Goal: Task Accomplishment & Management: Complete application form

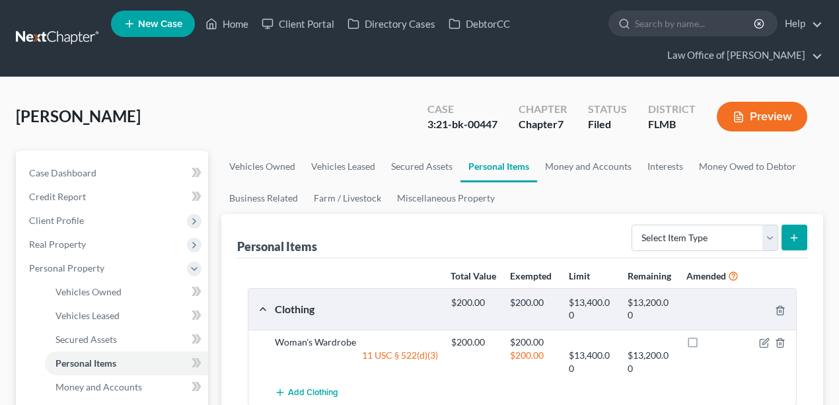
click at [61, 32] on link at bounding box center [58, 38] width 85 height 24
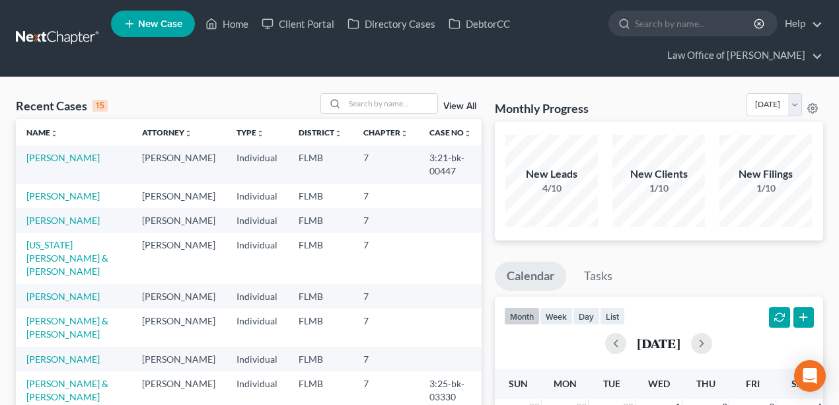
click at [54, 34] on link at bounding box center [58, 38] width 85 height 24
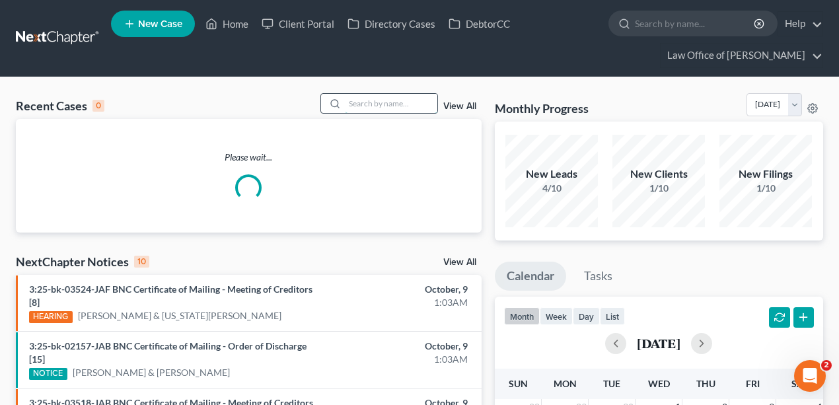
click at [383, 104] on input "search" at bounding box center [391, 103] width 92 height 19
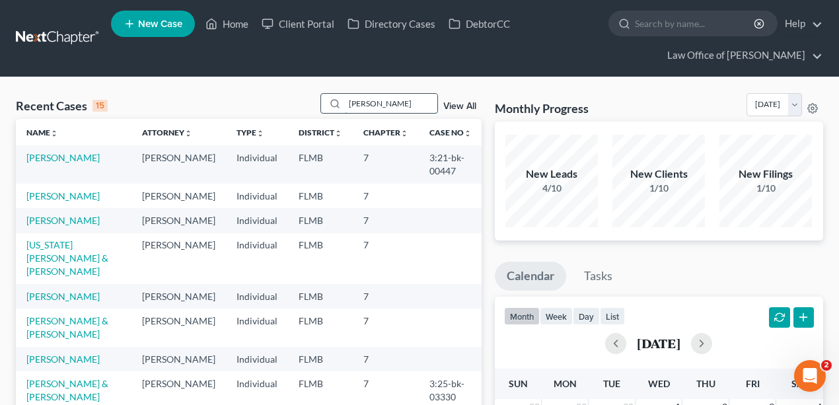
type input "seagroves"
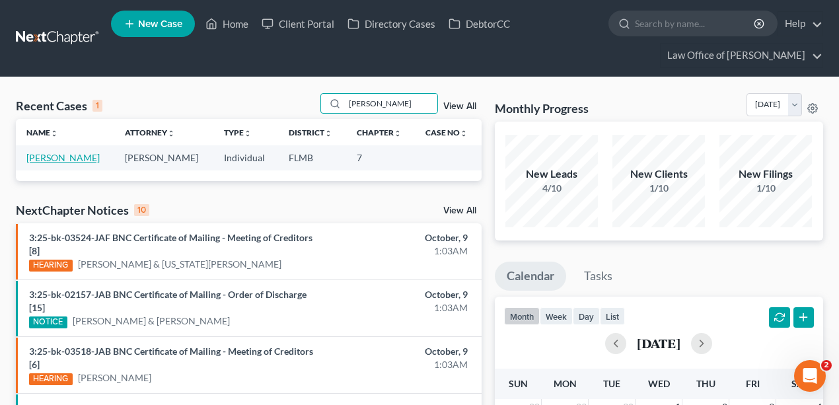
click at [50, 158] on link "[PERSON_NAME]" at bounding box center [62, 157] width 73 height 11
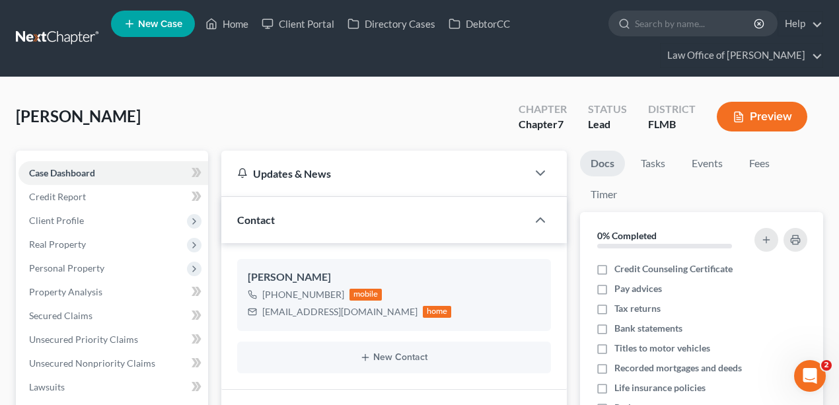
click at [219, 96] on div "Seagroves, Charles Upgraded Chapter Chapter 7 Status Lead District FLMB Preview" at bounding box center [419, 121] width 807 height 57
click at [161, 116] on div "Seagroves, Charles Upgraded Chapter Chapter 7 Status Lead District FLMB Preview" at bounding box center [419, 121] width 807 height 57
click at [182, 100] on div "Seagroves, Charles Upgraded Chapter Chapter 7 Status Lead District FLMB Preview" at bounding box center [419, 121] width 807 height 57
click at [724, 22] on input "search" at bounding box center [695, 23] width 121 height 24
type input "bartlett"
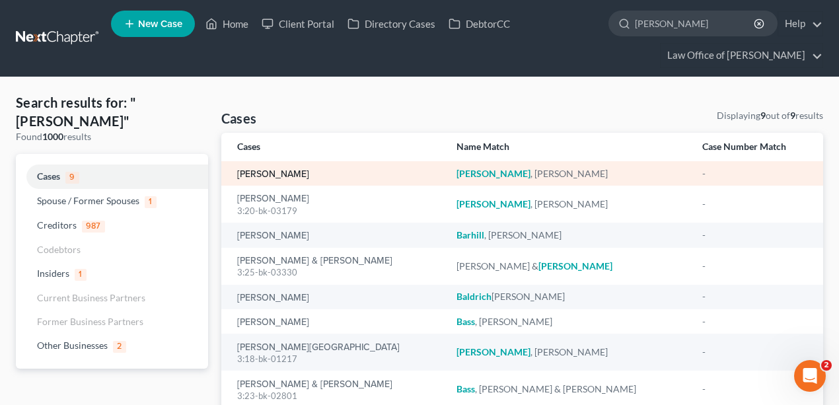
click at [277, 175] on link "[PERSON_NAME]" at bounding box center [273, 174] width 72 height 9
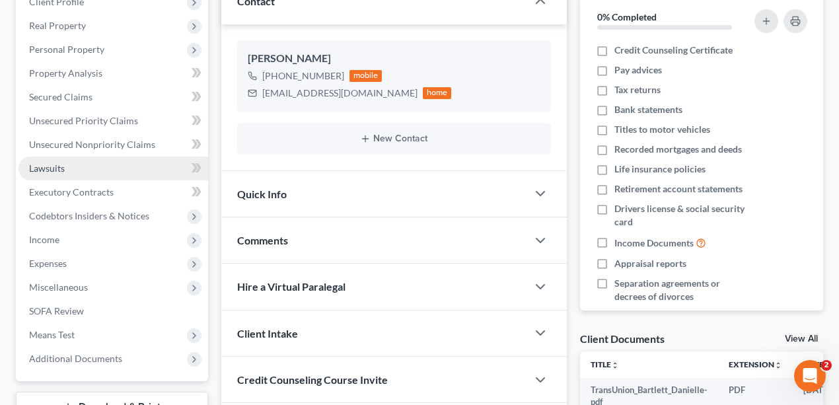
scroll to position [176, 0]
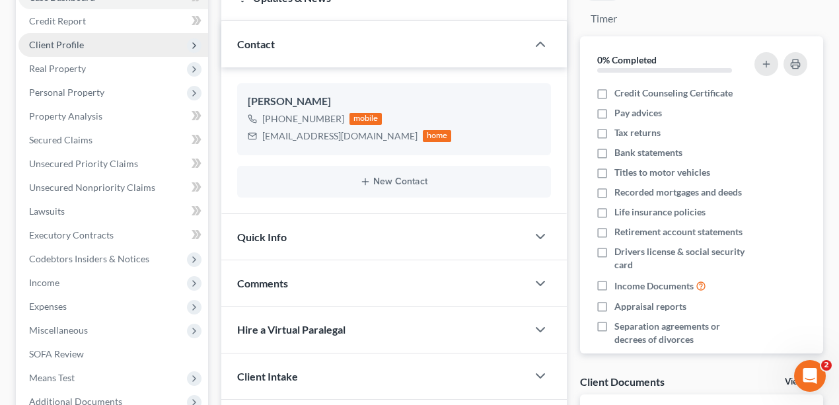
click at [70, 46] on span "Client Profile" at bounding box center [56, 44] width 55 height 11
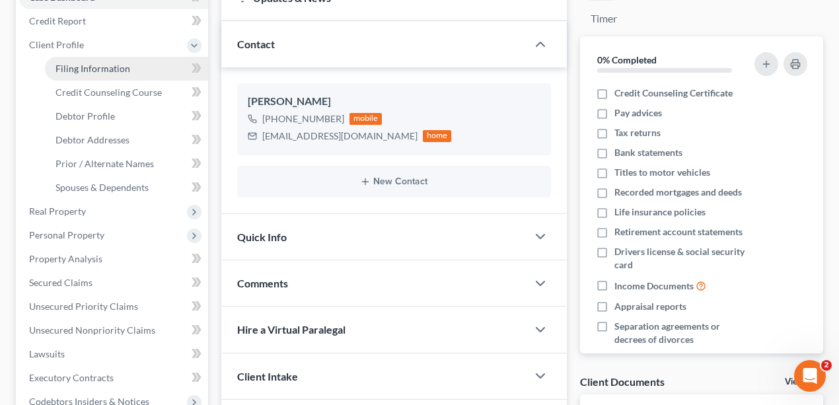
click at [77, 75] on link "Filing Information" at bounding box center [126, 69] width 163 height 24
select select "1"
select select "0"
select select "9"
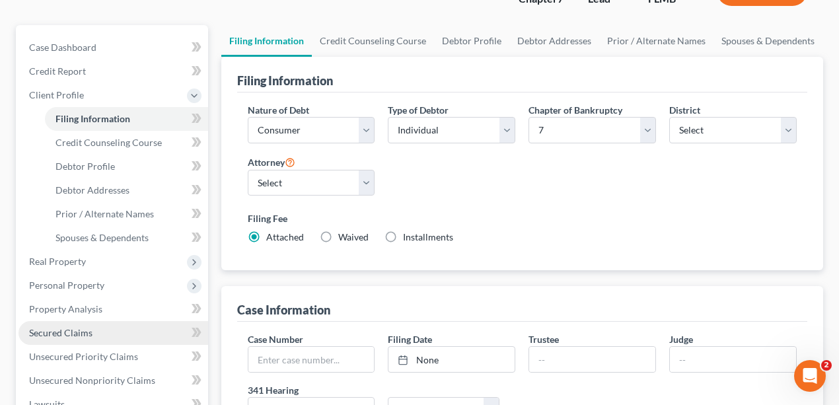
scroll to position [220, 0]
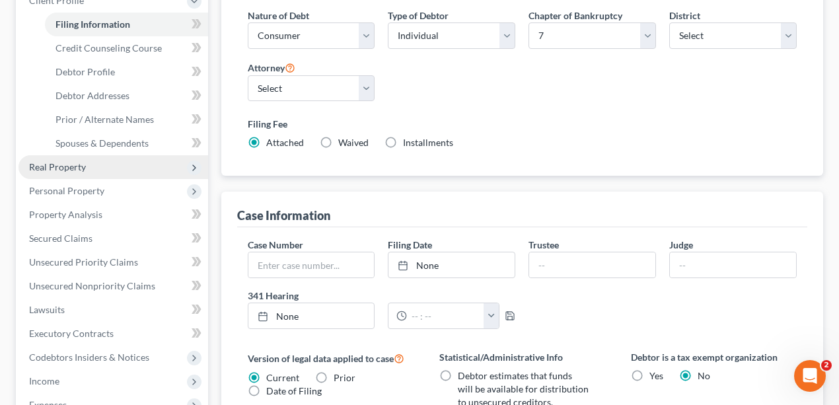
click at [69, 161] on span "Real Property" at bounding box center [57, 166] width 57 height 11
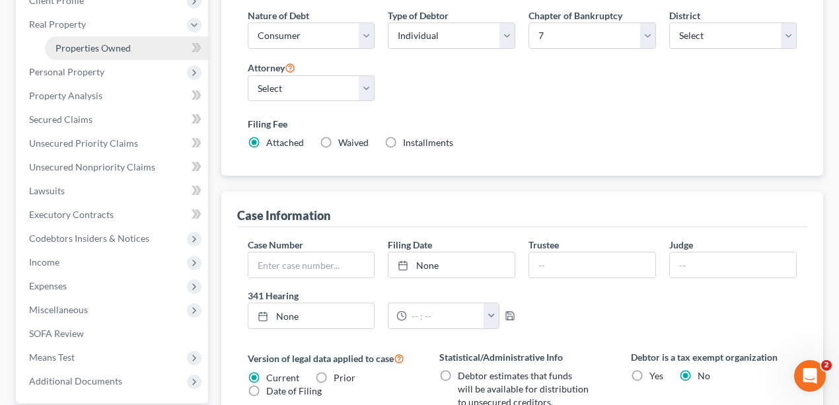
click at [112, 50] on span "Properties Owned" at bounding box center [92, 47] width 75 height 11
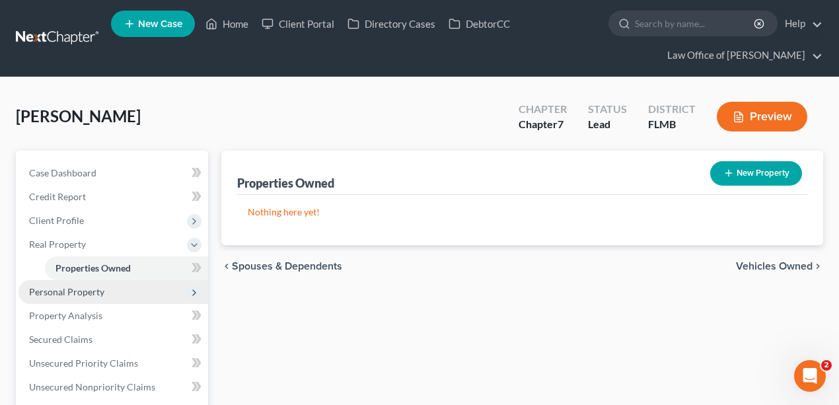
click at [64, 287] on span "Personal Property" at bounding box center [66, 291] width 75 height 11
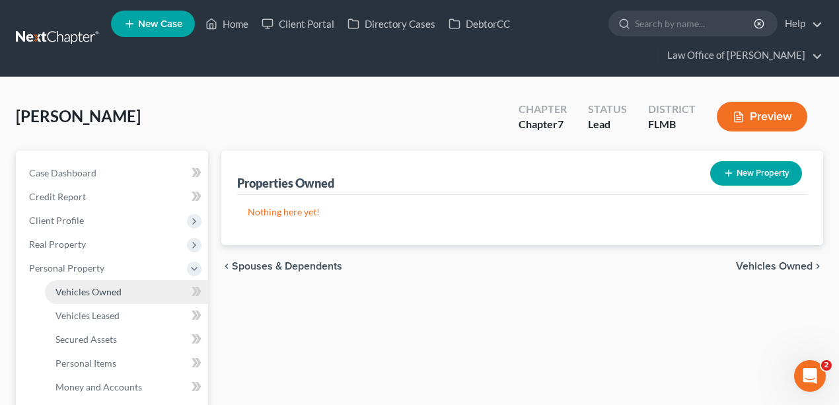
click at [77, 293] on span "Vehicles Owned" at bounding box center [88, 291] width 66 height 11
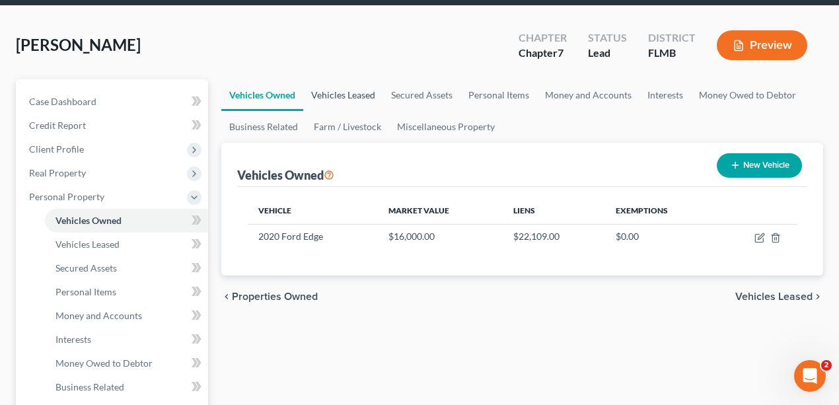
scroll to position [44, 0]
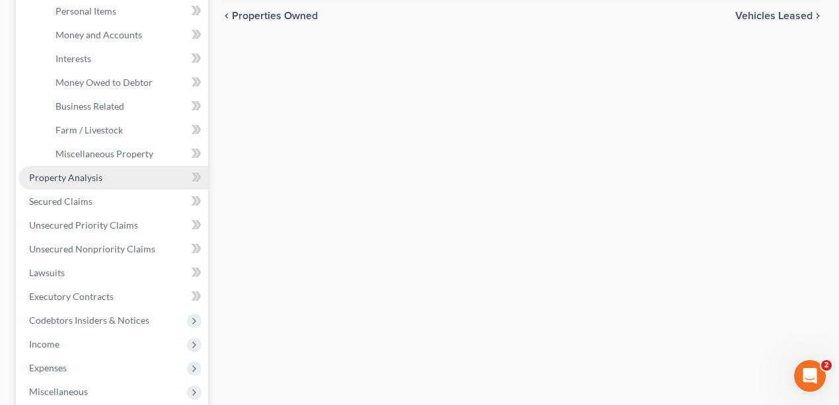
click at [73, 172] on span "Property Analysis" at bounding box center [65, 177] width 73 height 11
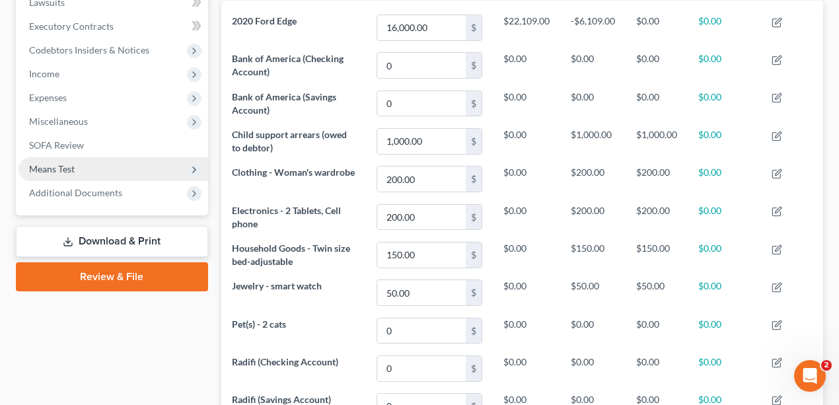
scroll to position [260, 0]
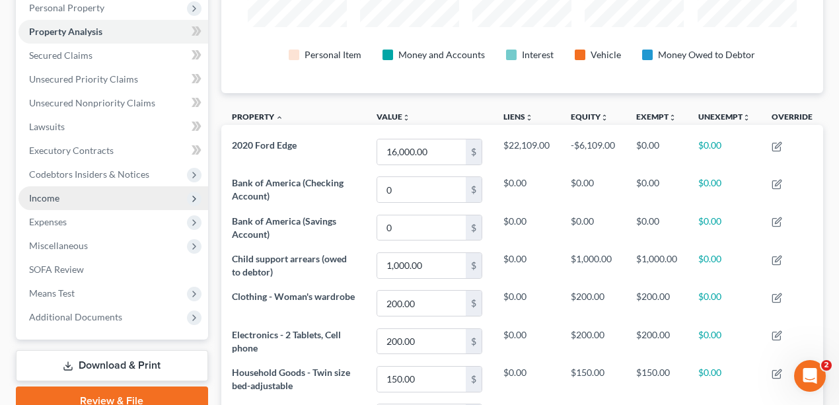
click at [79, 198] on span "Income" at bounding box center [113, 198] width 190 height 24
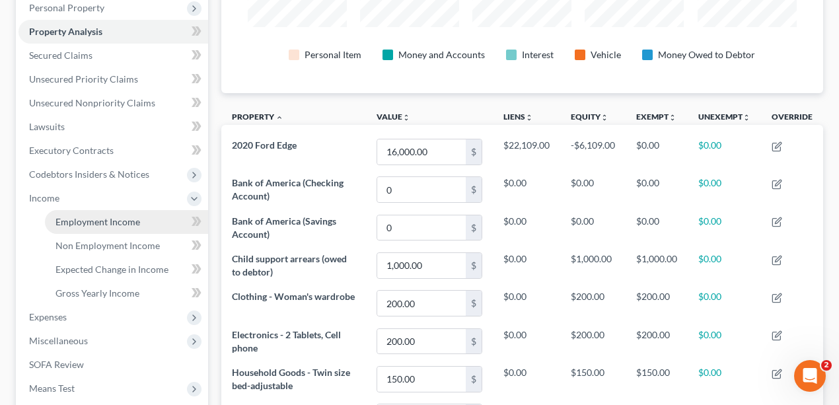
click at [79, 226] on span "Employment Income" at bounding box center [97, 221] width 85 height 11
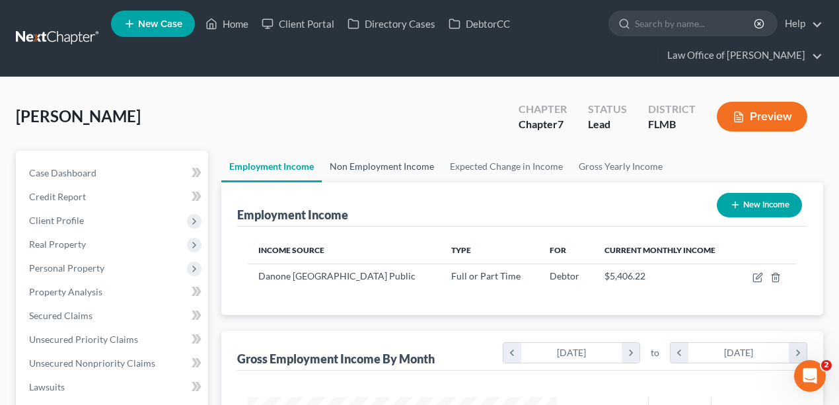
scroll to position [235, 336]
click at [408, 166] on link "Non Employment Income" at bounding box center [382, 167] width 120 height 32
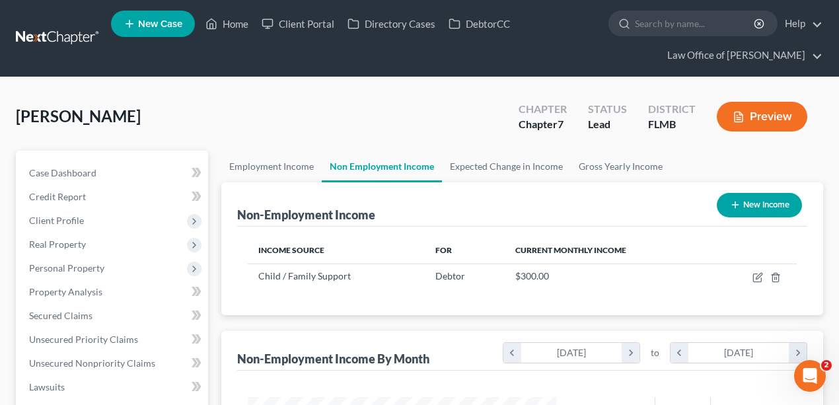
scroll to position [235, 336]
click at [486, 165] on link "Expected Change in Income" at bounding box center [506, 167] width 129 height 32
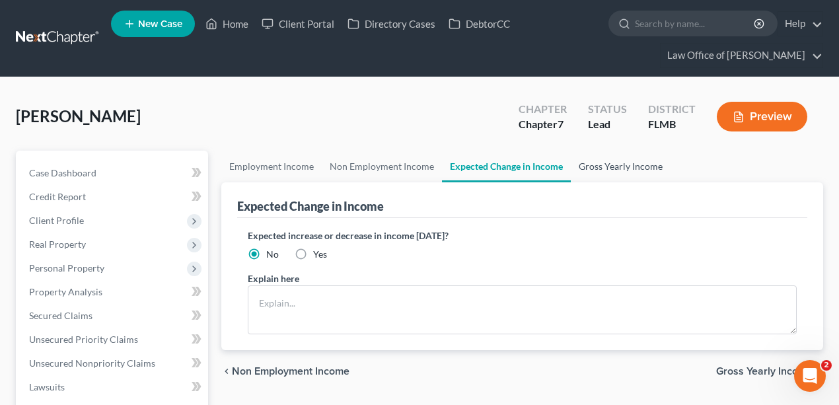
click at [603, 165] on link "Gross Yearly Income" at bounding box center [621, 167] width 100 height 32
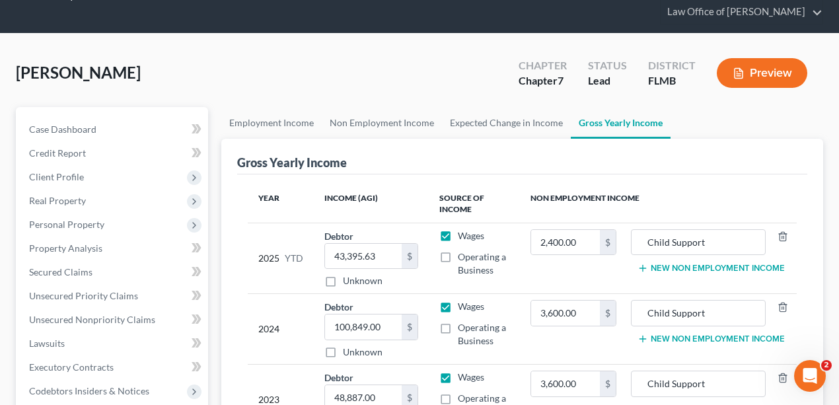
scroll to position [352, 0]
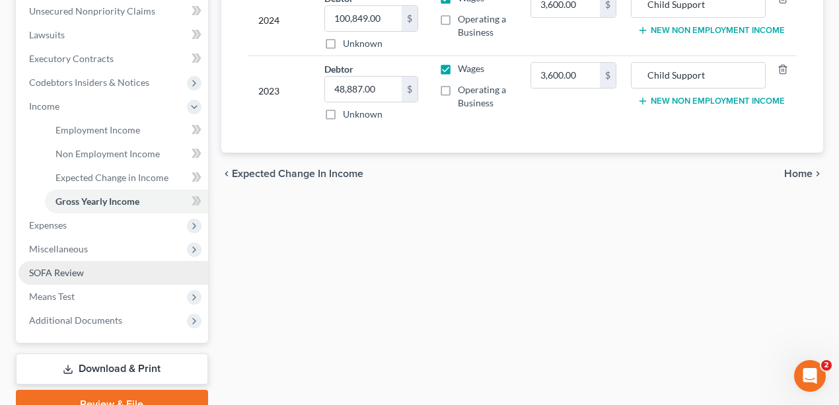
click at [129, 265] on link "SOFA Review" at bounding box center [113, 273] width 190 height 24
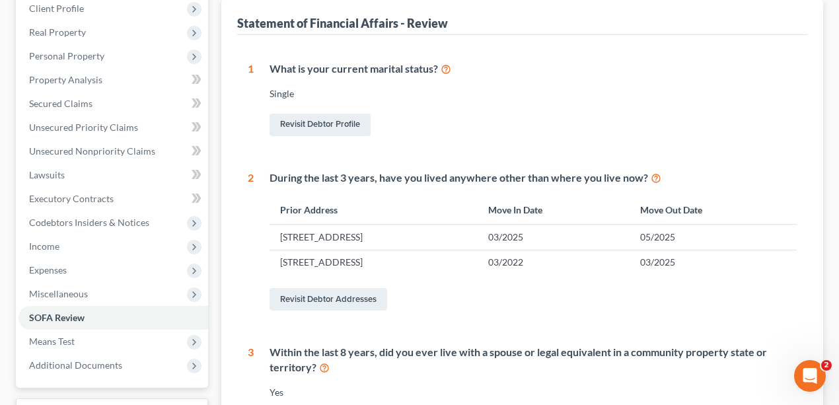
scroll to position [3, 0]
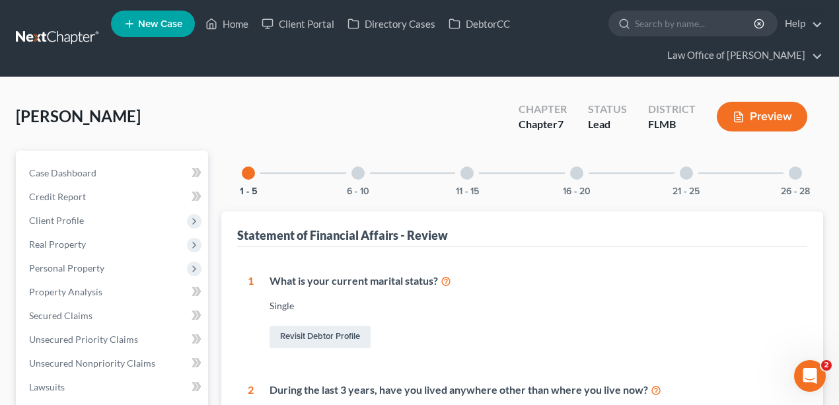
click at [365, 172] on div "6 - 10" at bounding box center [358, 173] width 45 height 45
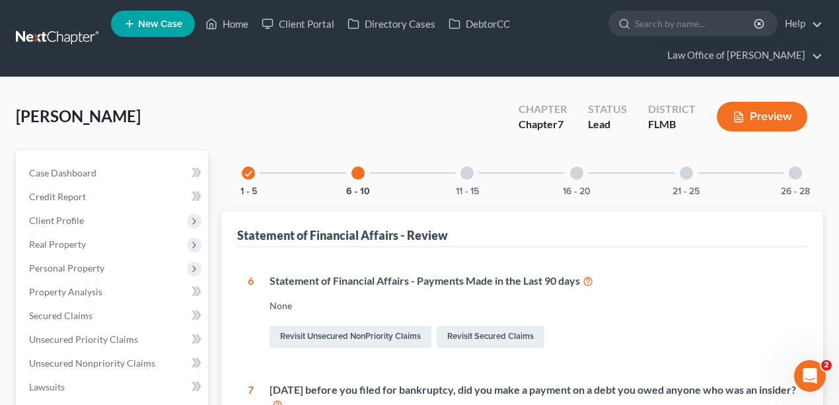
click at [480, 184] on div "11 - 15" at bounding box center [467, 173] width 45 height 45
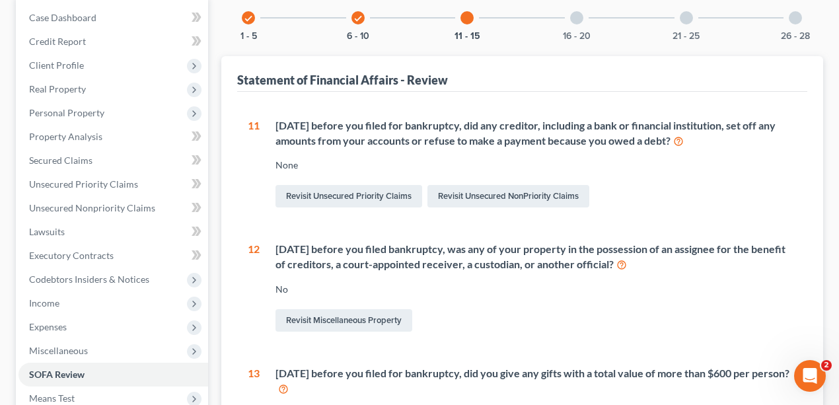
click at [581, 21] on div at bounding box center [576, 17] width 13 height 13
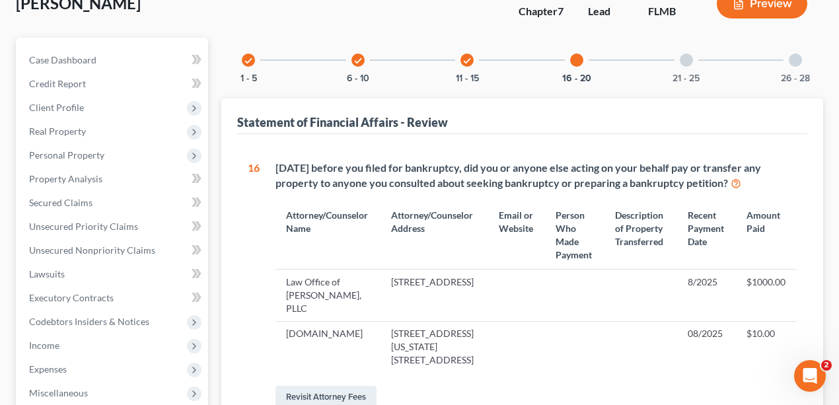
click at [688, 50] on div "21 - 25" at bounding box center [686, 60] width 45 height 45
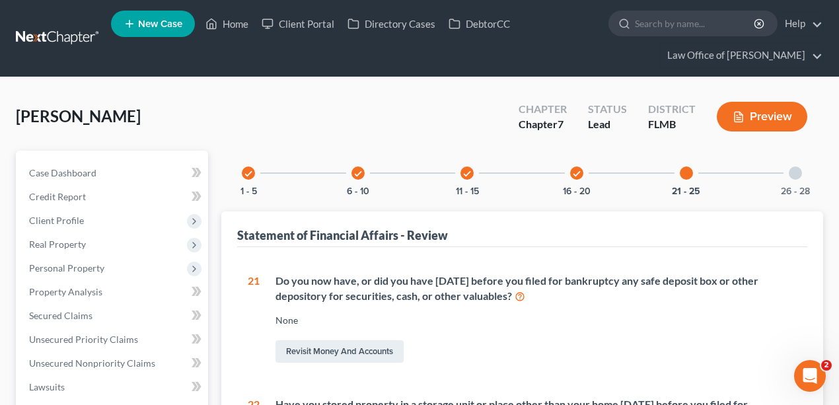
click at [805, 177] on div "26 - 28" at bounding box center [795, 173] width 45 height 45
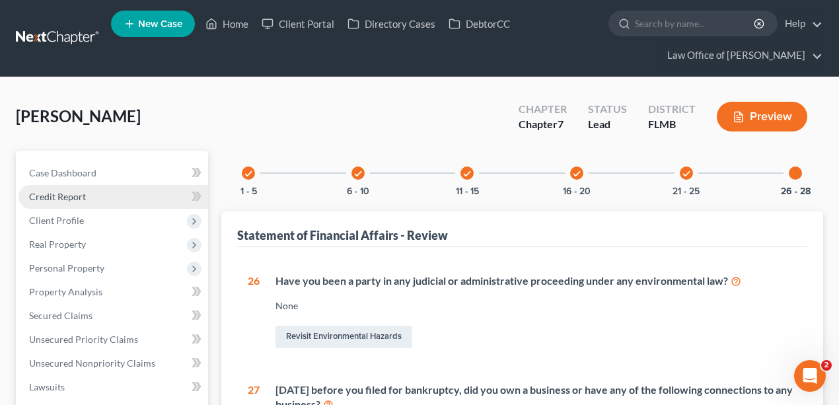
click at [65, 185] on link "Credit Report" at bounding box center [113, 197] width 190 height 24
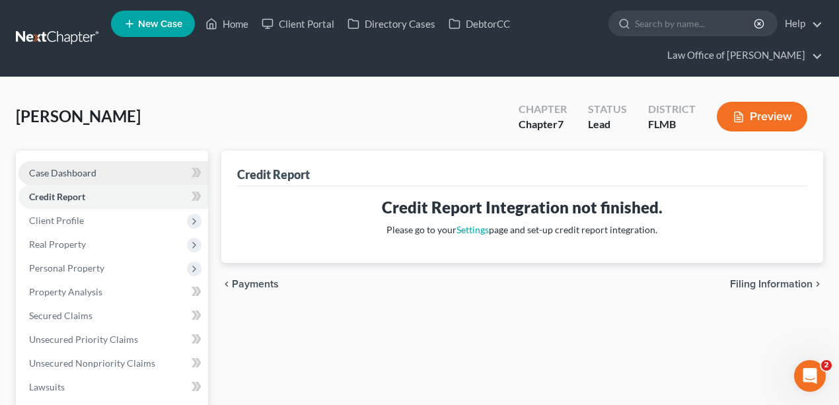
click at [67, 169] on span "Case Dashboard" at bounding box center [62, 172] width 67 height 11
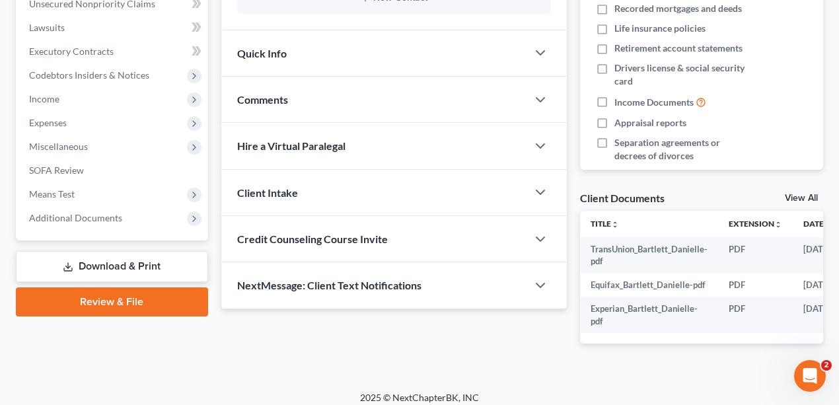
scroll to position [375, 0]
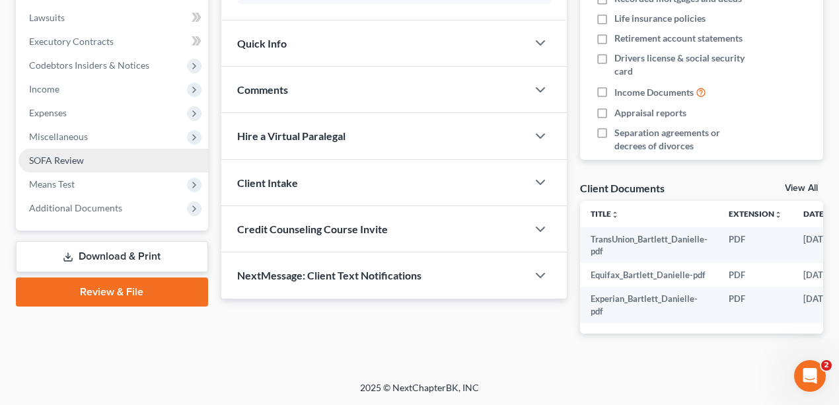
click at [124, 161] on link "SOFA Review" at bounding box center [113, 161] width 190 height 24
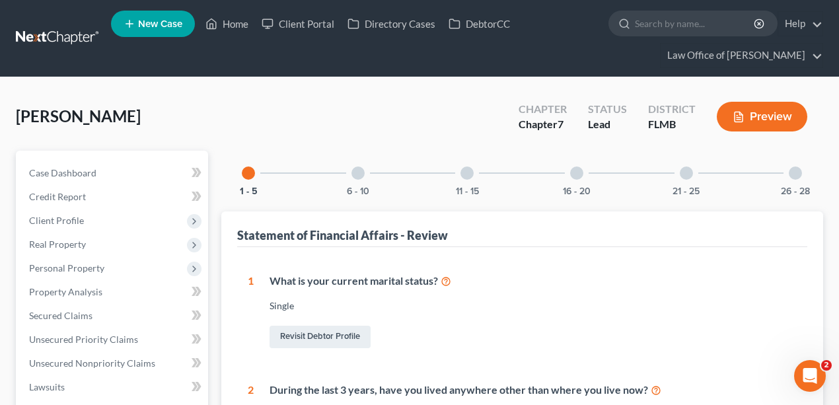
click at [798, 174] on div at bounding box center [795, 172] width 13 height 13
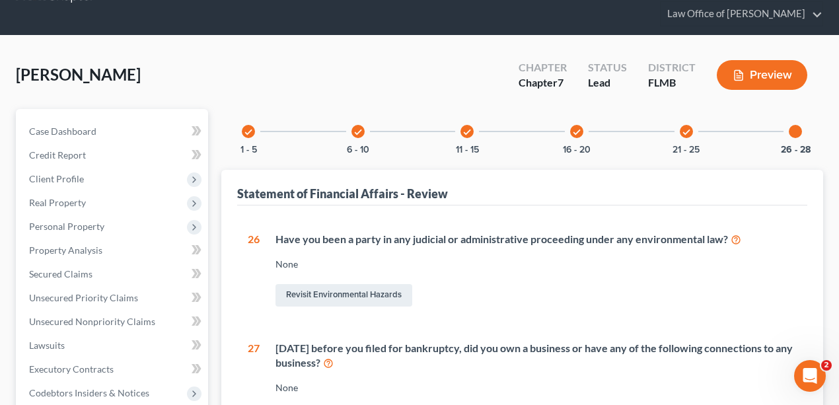
scroll to position [264, 0]
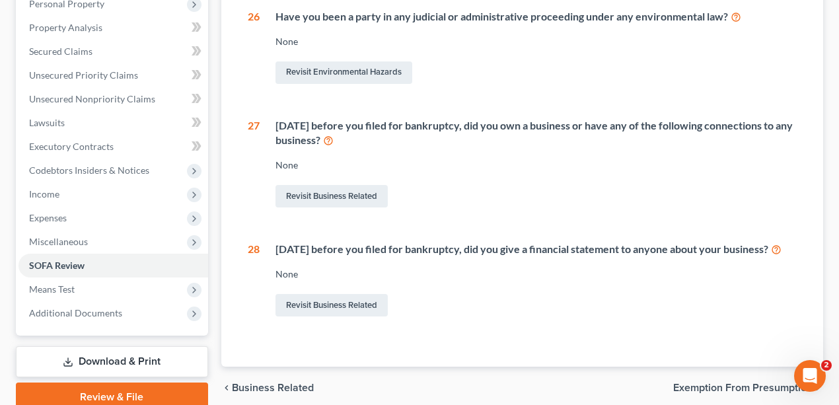
click at [444, 174] on div "Within 4 years before you filed for bankruptcy, did you own a business or have …" at bounding box center [529, 164] width 538 height 92
click at [62, 115] on link "Lawsuits" at bounding box center [113, 123] width 190 height 24
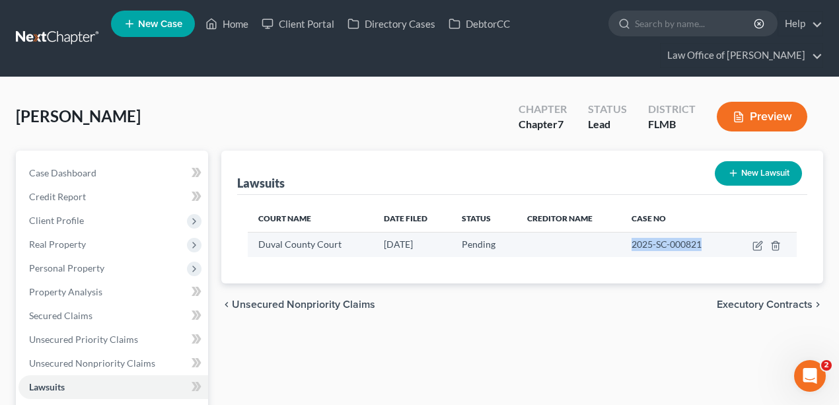
drag, startPoint x: 706, startPoint y: 240, endPoint x: 548, endPoint y: 232, distance: 157.4
click at [548, 232] on tr "Duval County Court 01/15/2025 Pending 2025-SC-000821" at bounding box center [523, 244] width 550 height 25
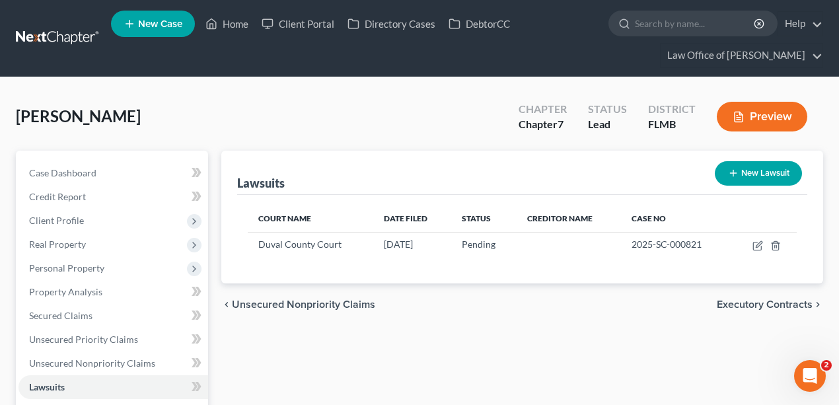
click at [166, 102] on div "Bartlett, Danielle Upgraded Chapter Chapter 7 Status Lead District FLMB Preview" at bounding box center [419, 121] width 807 height 57
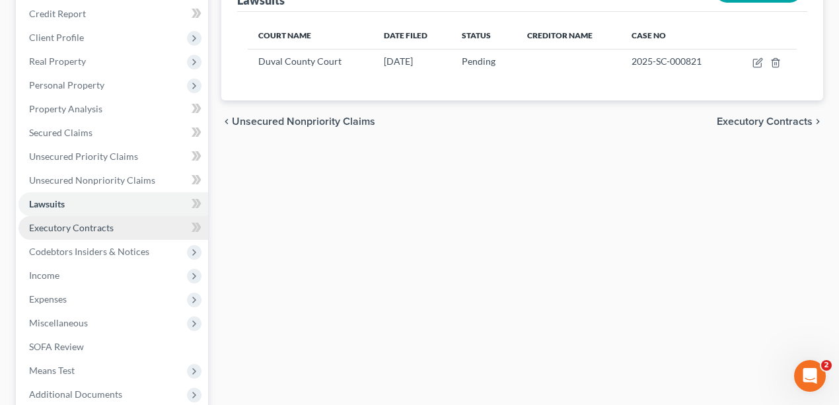
scroll to position [319, 0]
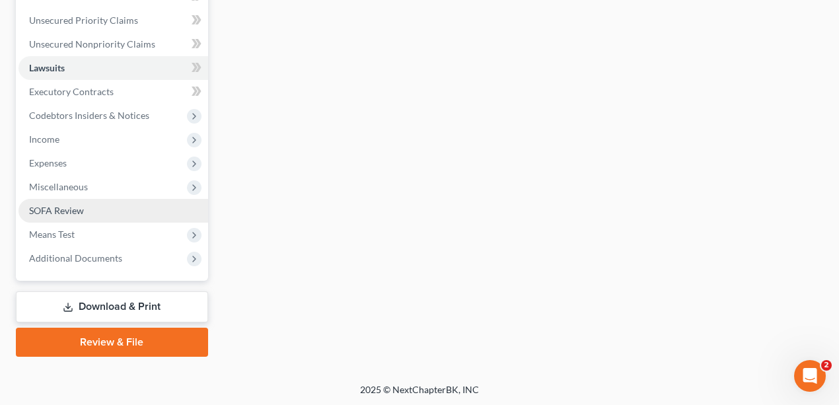
click at [65, 213] on span "SOFA Review" at bounding box center [56, 210] width 55 height 11
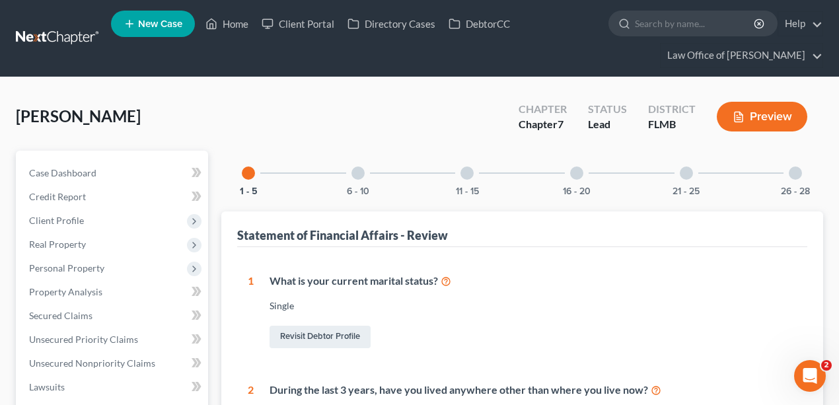
click at [571, 179] on div "16 - 20" at bounding box center [576, 173] width 45 height 45
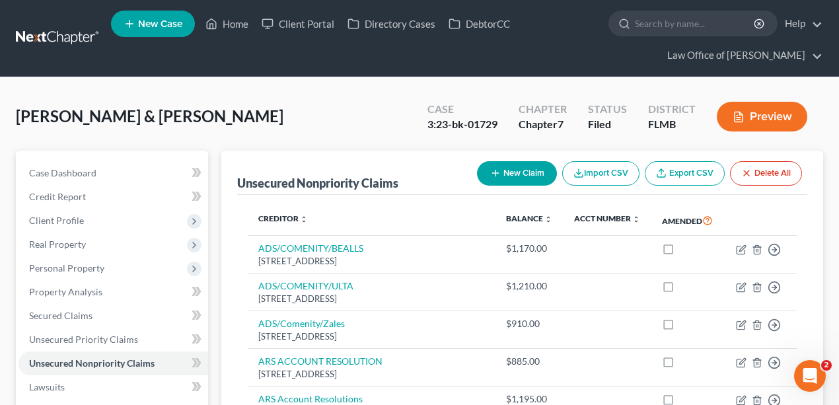
click at [62, 40] on link at bounding box center [58, 38] width 85 height 24
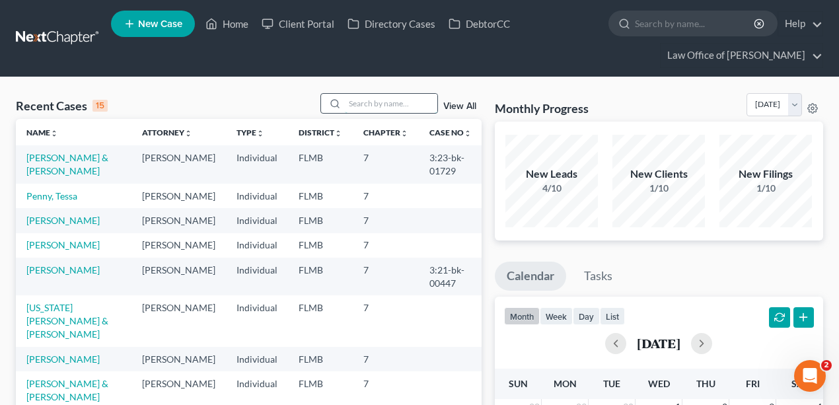
click at [374, 102] on input "search" at bounding box center [391, 103] width 92 height 19
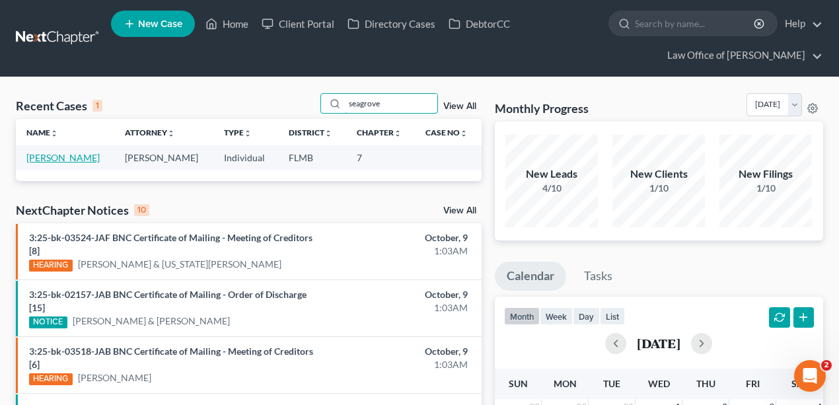
type input "seagrove"
click at [65, 159] on link "[PERSON_NAME]" at bounding box center [62, 157] width 73 height 11
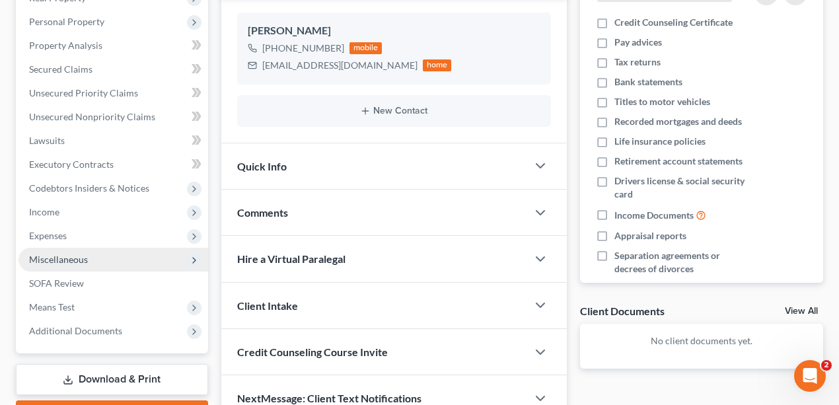
scroll to position [319, 0]
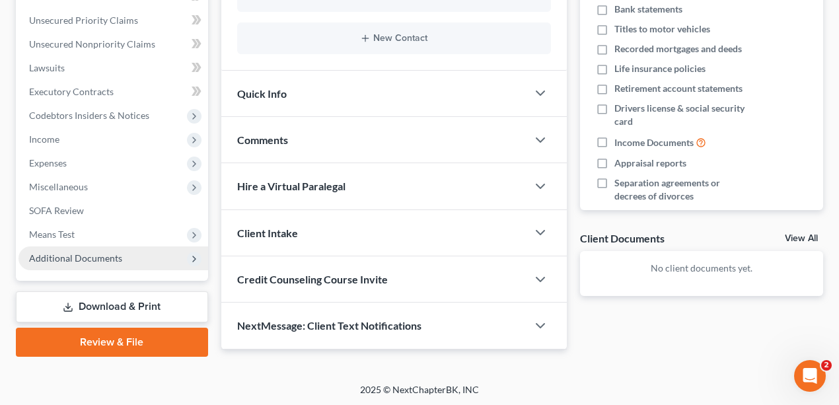
click at [124, 258] on span "Additional Documents" at bounding box center [113, 258] width 190 height 24
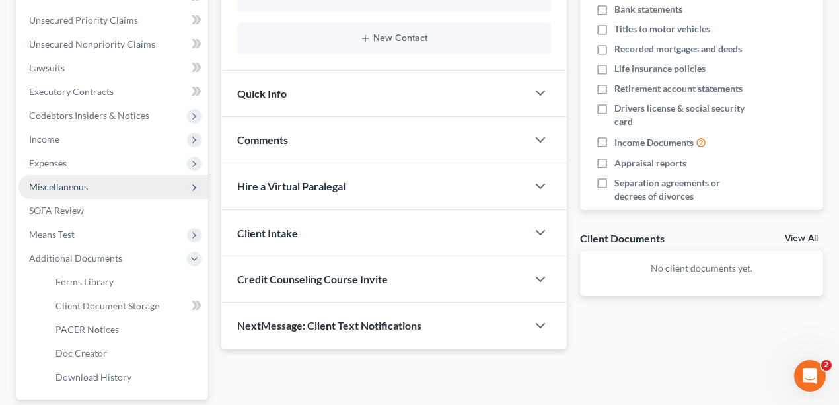
click at [102, 188] on span "Miscellaneous" at bounding box center [113, 187] width 190 height 24
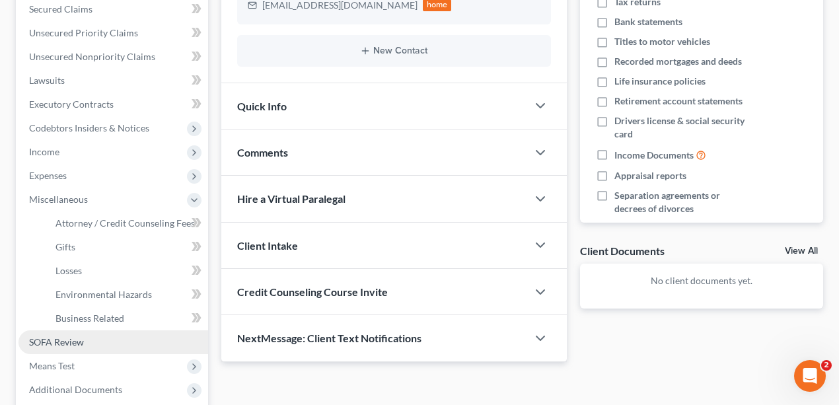
scroll to position [438, 0]
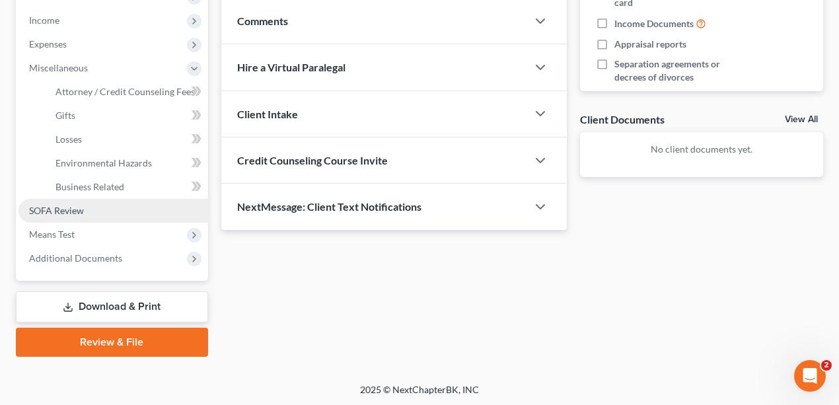
click at [98, 215] on link "SOFA Review" at bounding box center [113, 211] width 190 height 24
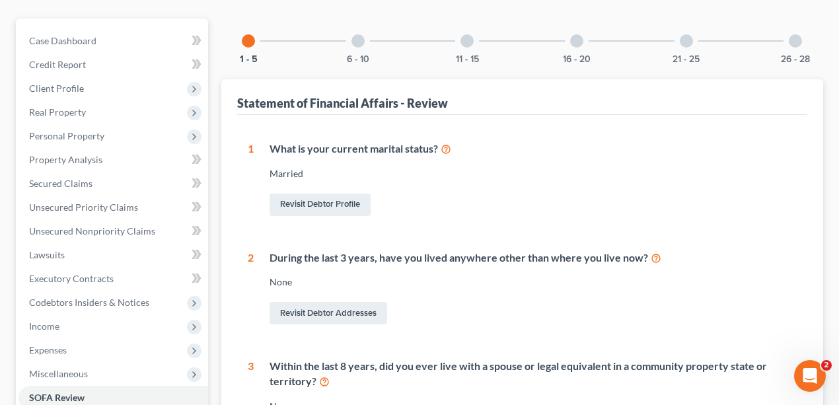
scroll to position [131, 0]
click at [363, 50] on div "6 - 10" at bounding box center [358, 41] width 45 height 45
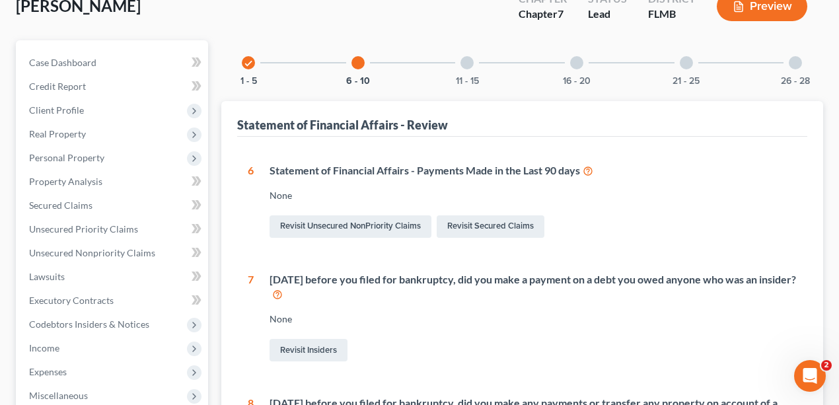
scroll to position [0, 0]
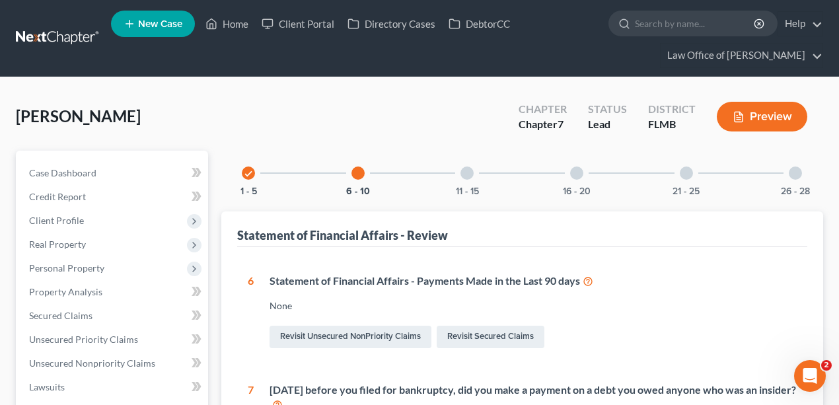
click at [470, 174] on div at bounding box center [466, 172] width 13 height 13
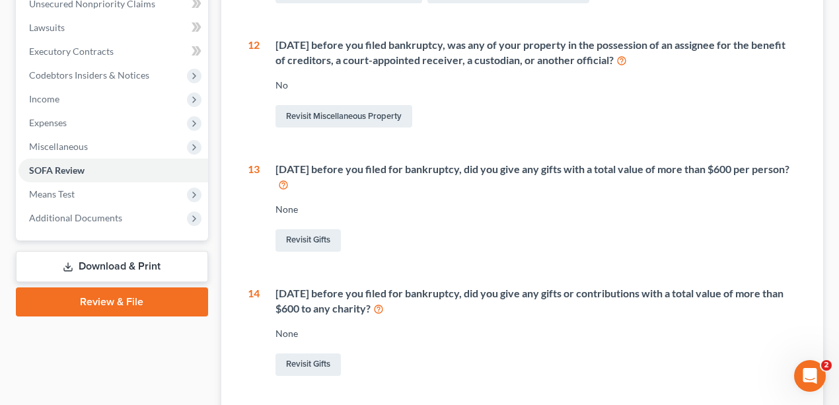
scroll to position [155, 0]
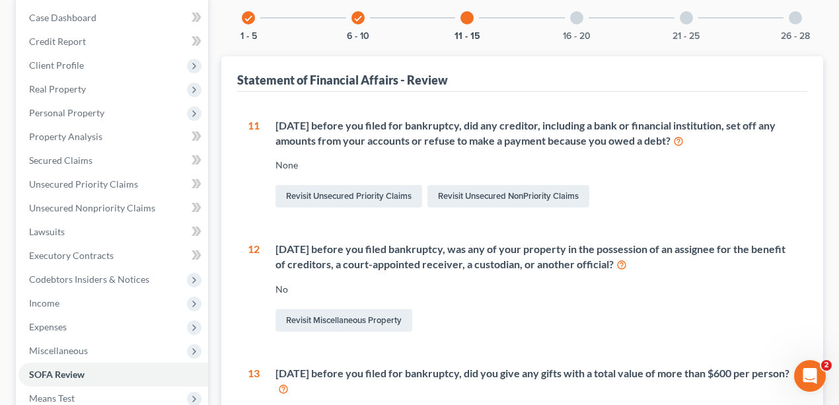
click at [577, 24] on div "16 - 20" at bounding box center [576, 17] width 45 height 45
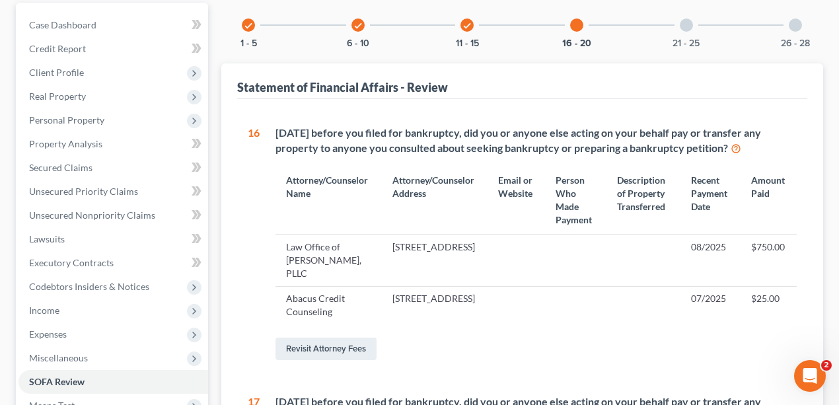
scroll to position [0, 0]
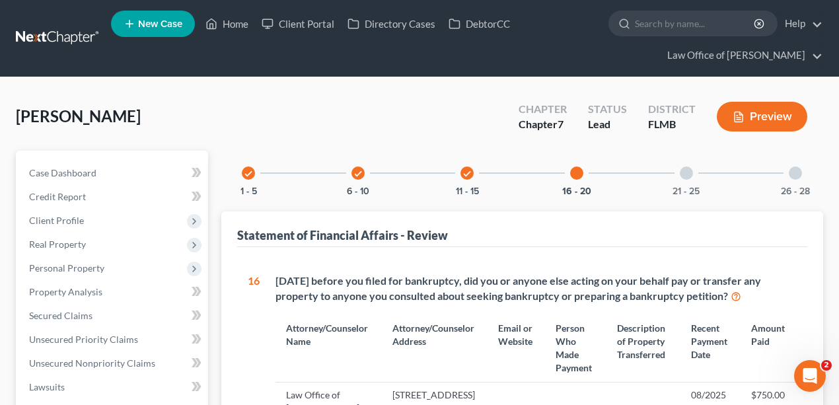
click at [688, 172] on div at bounding box center [686, 172] width 13 height 13
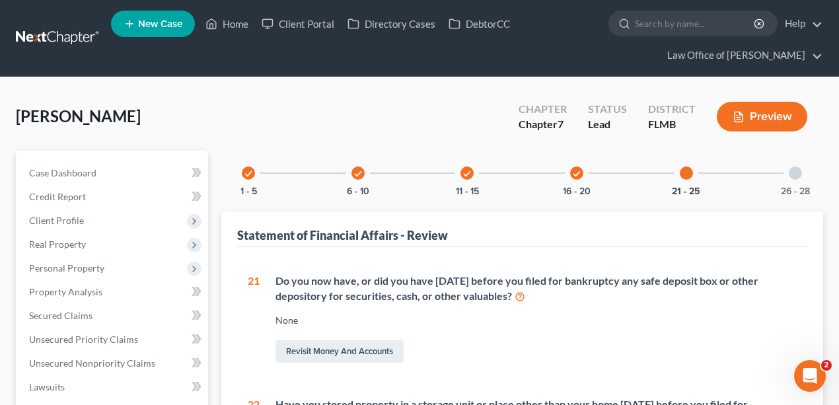
click at [795, 175] on div at bounding box center [795, 172] width 13 height 13
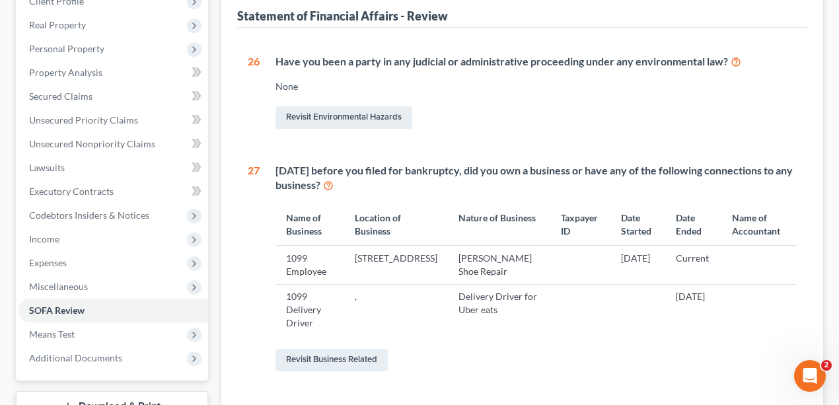
scroll to position [352, 0]
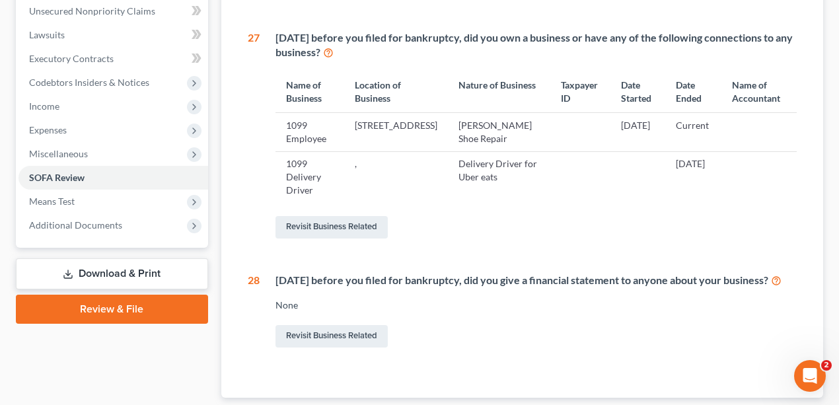
drag, startPoint x: 717, startPoint y: 194, endPoint x: 320, endPoint y: 144, distance: 400.9
click at [320, 144] on tbody "1099 Employee 1245 3rd St S, Jacksonville Beach, FL 32250 Adkinson Shoe Repair …" at bounding box center [537, 158] width 522 height 90
click at [320, 144] on td "1099 Employee" at bounding box center [310, 132] width 69 height 38
click at [633, 188] on td at bounding box center [637, 177] width 55 height 52
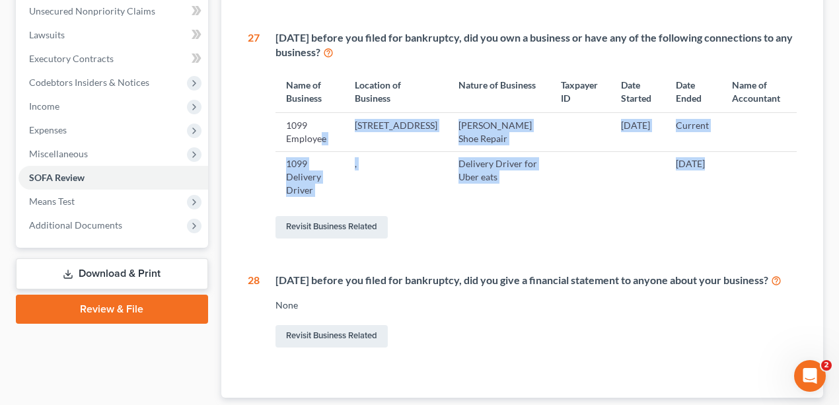
drag, startPoint x: 731, startPoint y: 180, endPoint x: 322, endPoint y: 140, distance: 410.9
click at [322, 140] on tbody "1099 Employee 1245 3rd St S, Jacksonville Beach, FL 32250 Adkinson Shoe Repair …" at bounding box center [537, 158] width 522 height 90
click at [322, 140] on td "1099 Employee" at bounding box center [310, 132] width 69 height 38
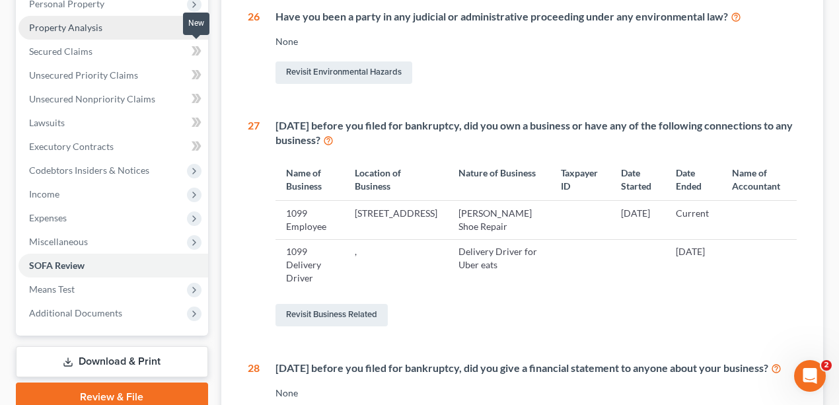
scroll to position [132, 0]
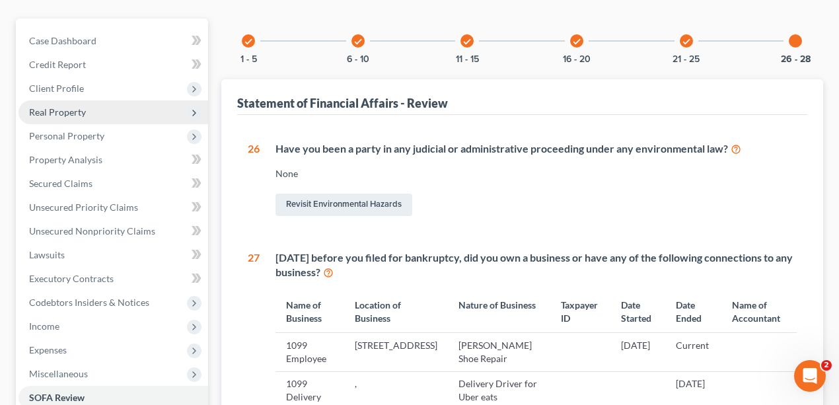
click at [96, 111] on span "Real Property" at bounding box center [113, 112] width 190 height 24
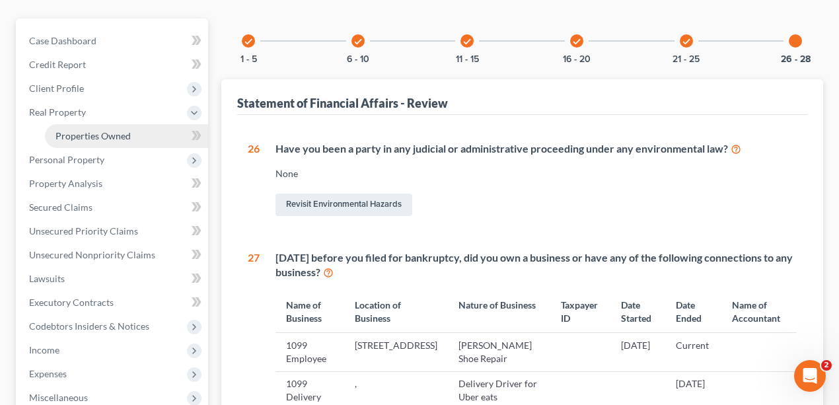
click at [99, 133] on span "Properties Owned" at bounding box center [92, 135] width 75 height 11
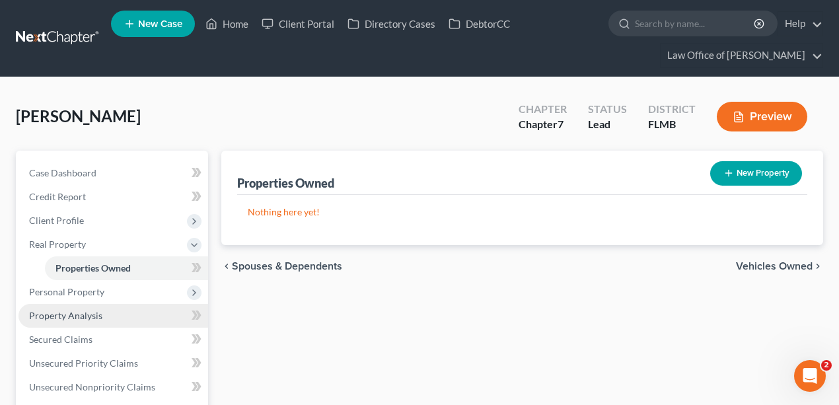
click at [87, 311] on span "Property Analysis" at bounding box center [65, 315] width 73 height 11
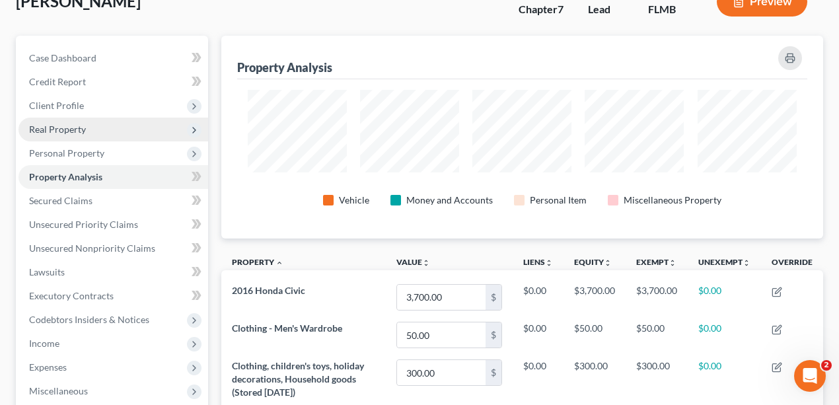
click at [105, 120] on span "Real Property" at bounding box center [113, 130] width 190 height 24
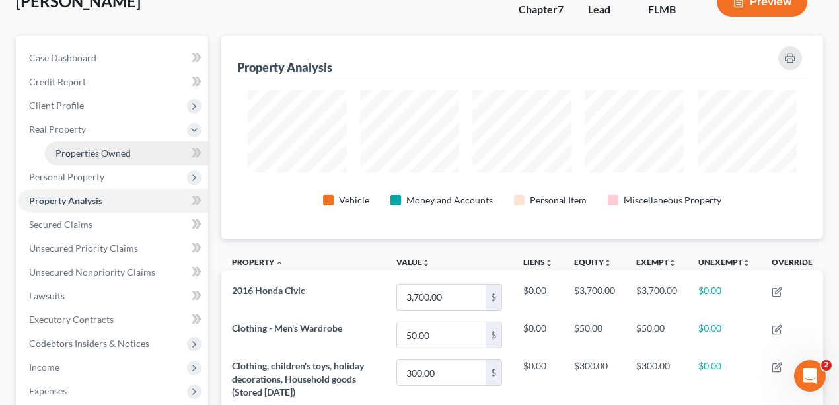
click at [108, 147] on span "Properties Owned" at bounding box center [92, 152] width 75 height 11
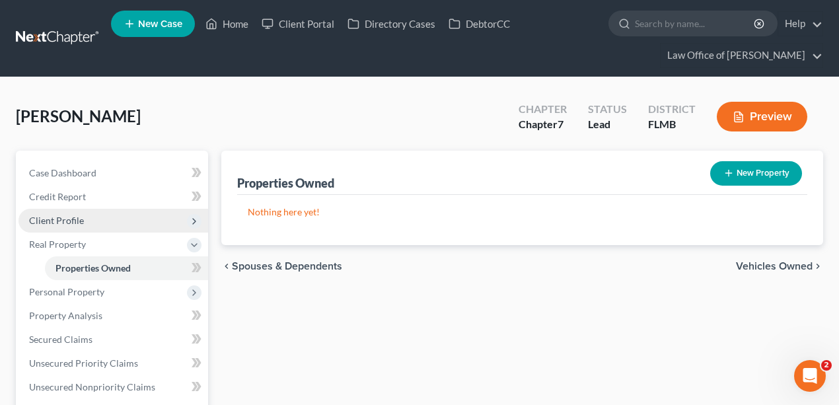
click at [112, 219] on span "Client Profile" at bounding box center [113, 221] width 190 height 24
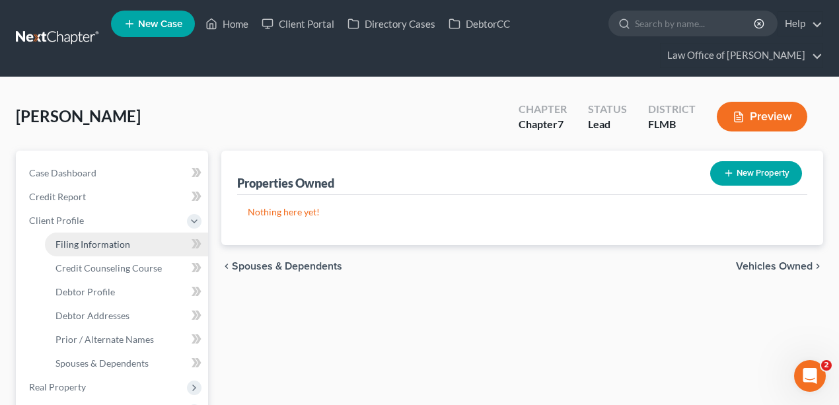
click at [113, 243] on span "Filing Information" at bounding box center [92, 244] width 75 height 11
select select "1"
select select "0"
select select "15"
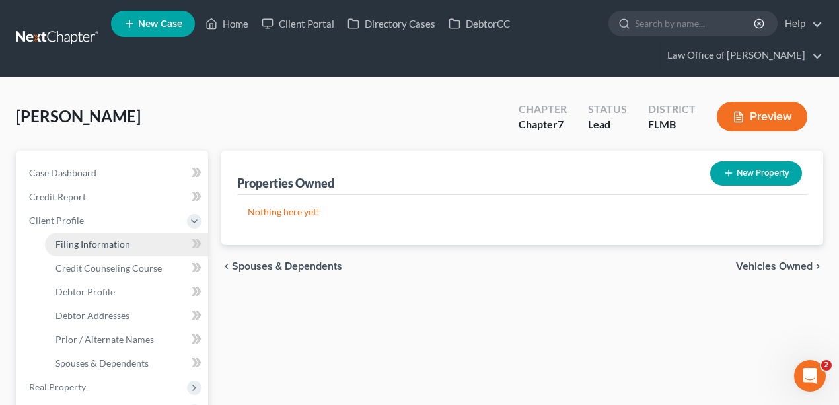
select select "9"
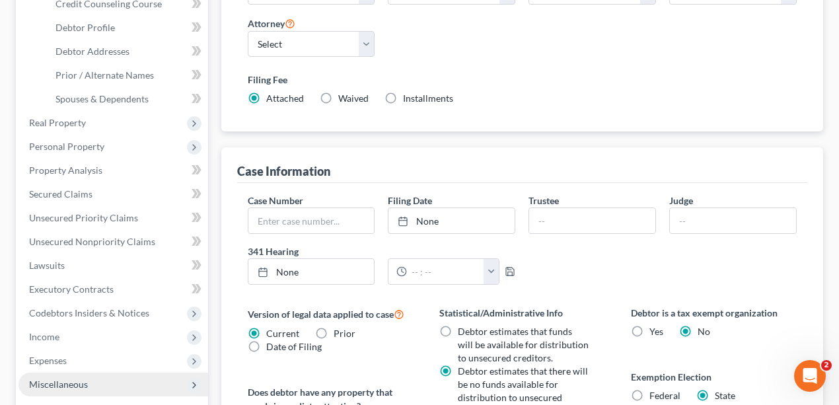
click at [65, 380] on span "Miscellaneous" at bounding box center [58, 384] width 59 height 11
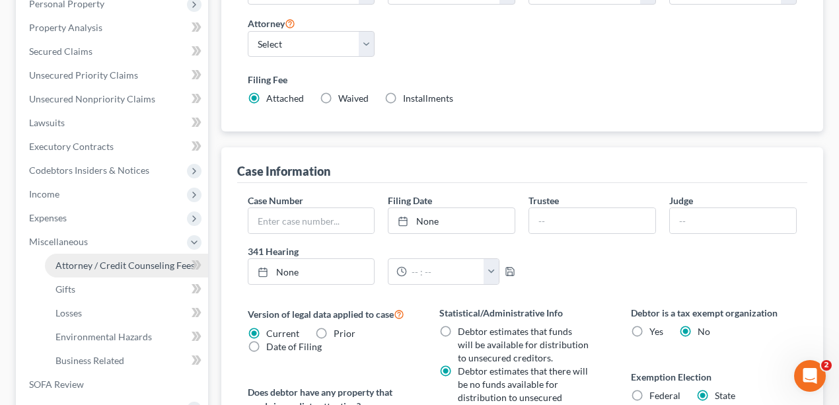
click at [131, 267] on span "Attorney / Credit Counseling Fees" at bounding box center [124, 265] width 139 height 11
select select "0"
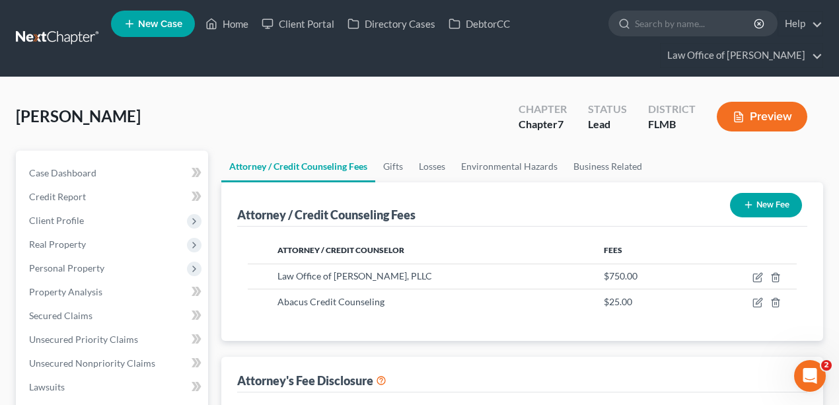
click at [171, 112] on div "Seagroves, Charles Upgraded Chapter Chapter 7 Status Lead District FLMB Preview" at bounding box center [419, 121] width 807 height 57
click at [55, 36] on link at bounding box center [58, 38] width 85 height 24
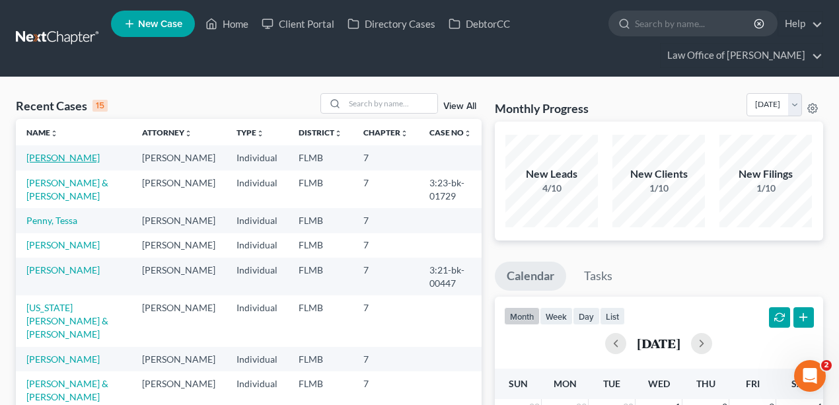
click at [78, 161] on link "[PERSON_NAME]" at bounding box center [62, 157] width 73 height 11
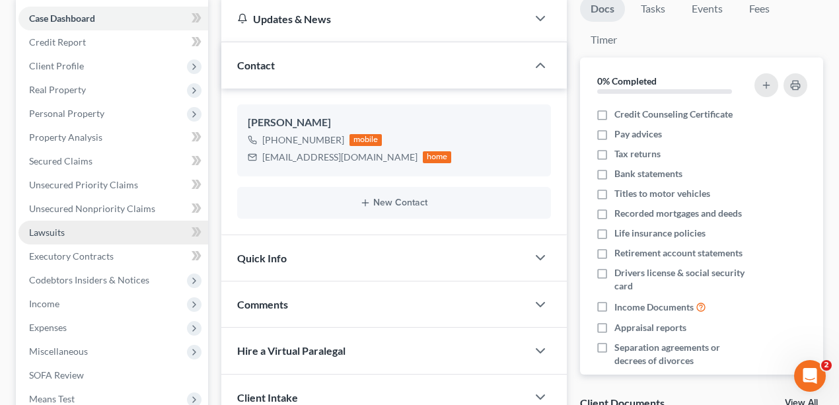
scroll to position [264, 0]
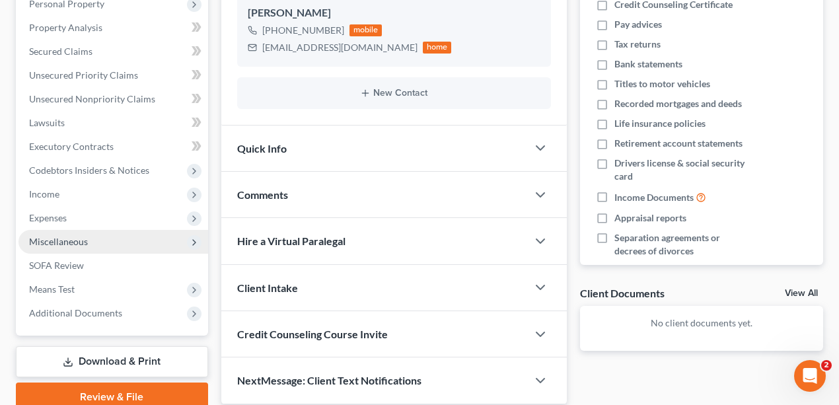
click at [83, 242] on span "Miscellaneous" at bounding box center [58, 241] width 59 height 11
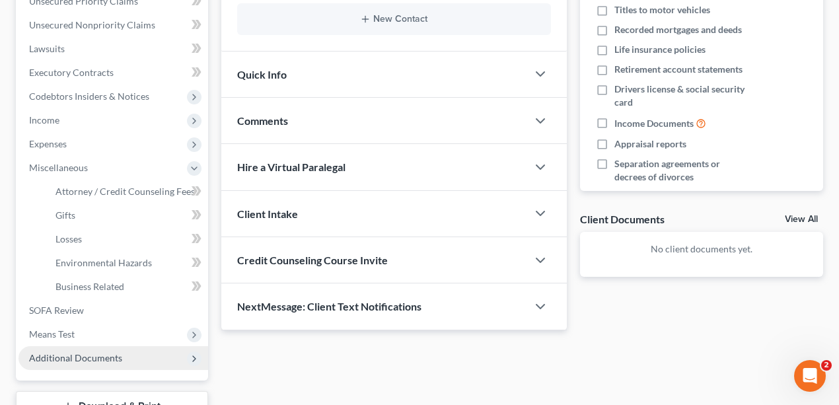
scroll to position [438, 0]
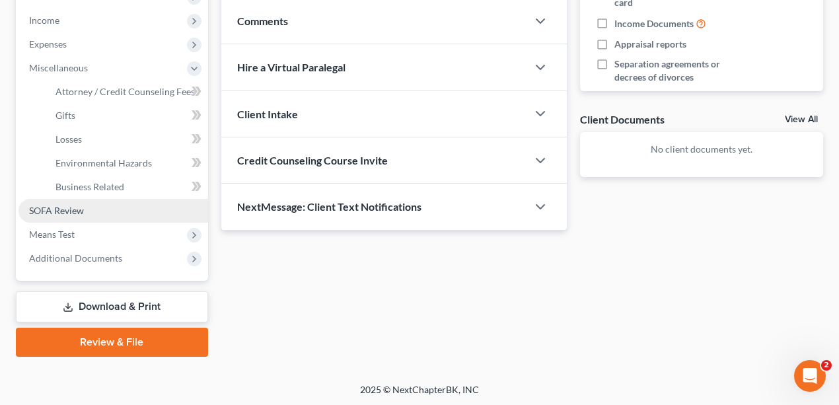
click at [102, 199] on link "SOFA Review" at bounding box center [113, 211] width 190 height 24
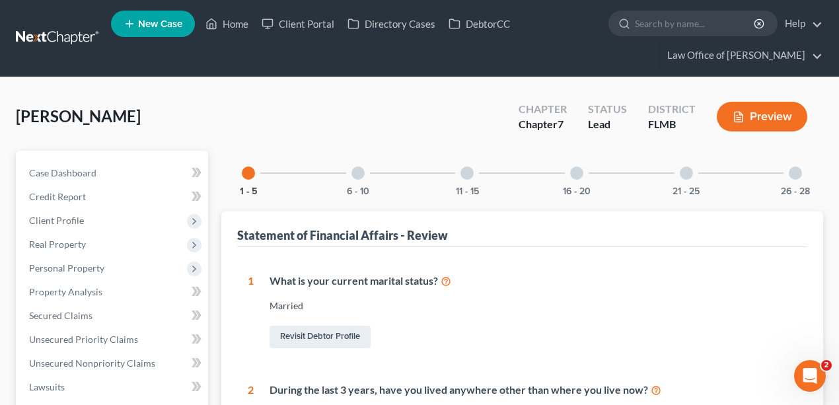
click at [577, 166] on div at bounding box center [576, 172] width 13 height 13
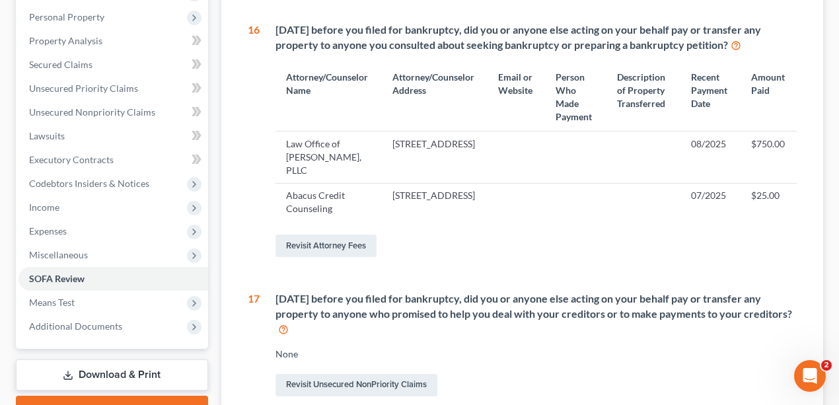
scroll to position [352, 0]
